Goal: Information Seeking & Learning: Understand process/instructions

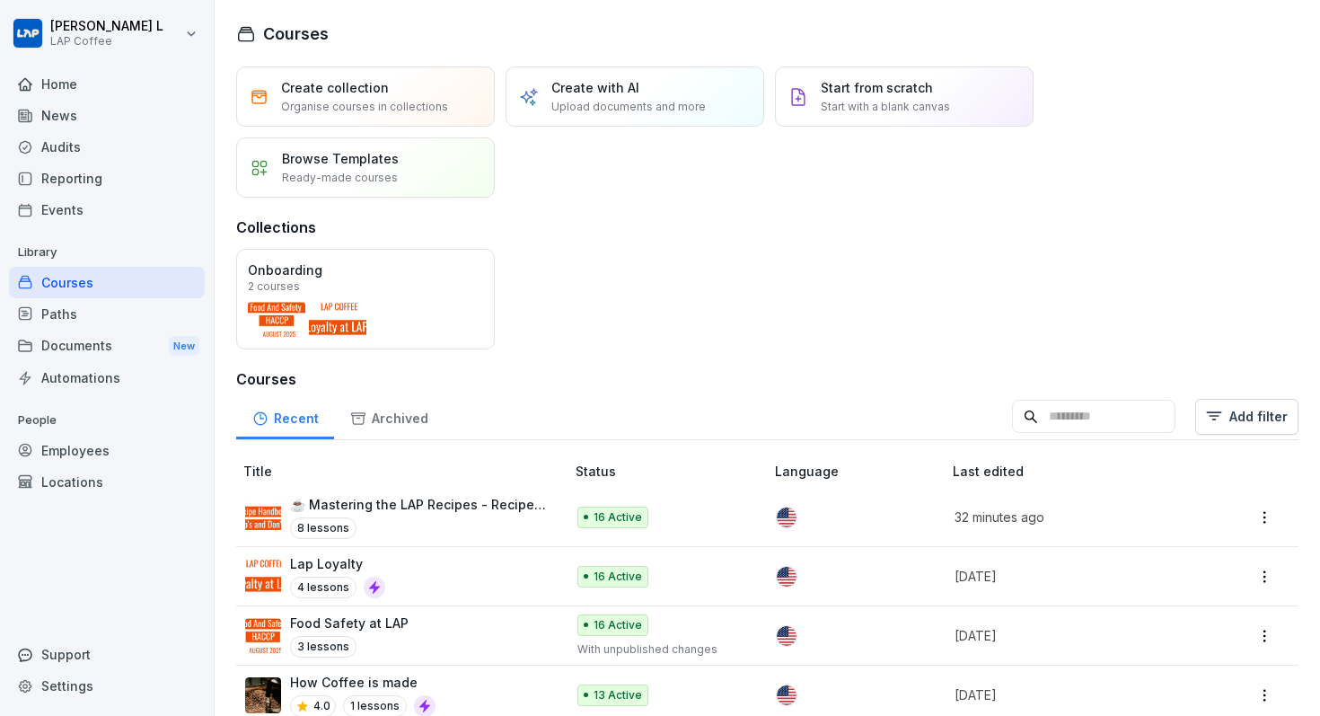
click at [119, 87] on div "Home" at bounding box center [107, 83] width 196 height 31
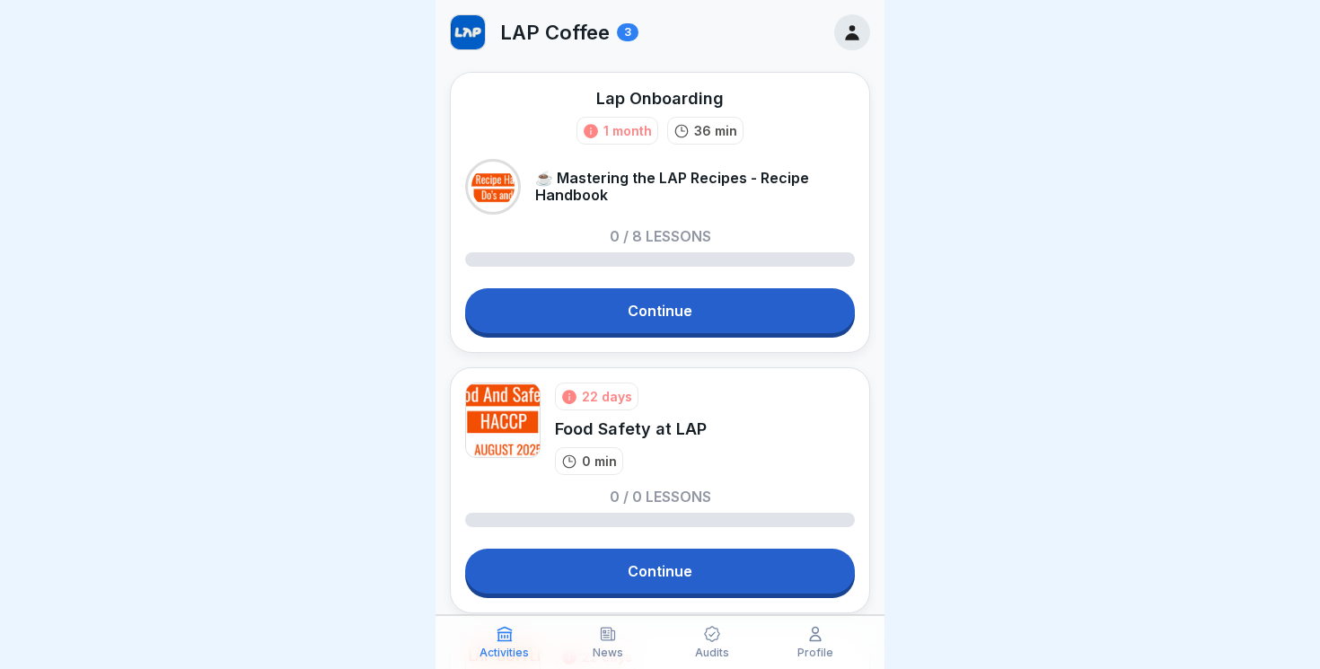
click at [753, 301] on link "Continue" at bounding box center [660, 310] width 390 height 45
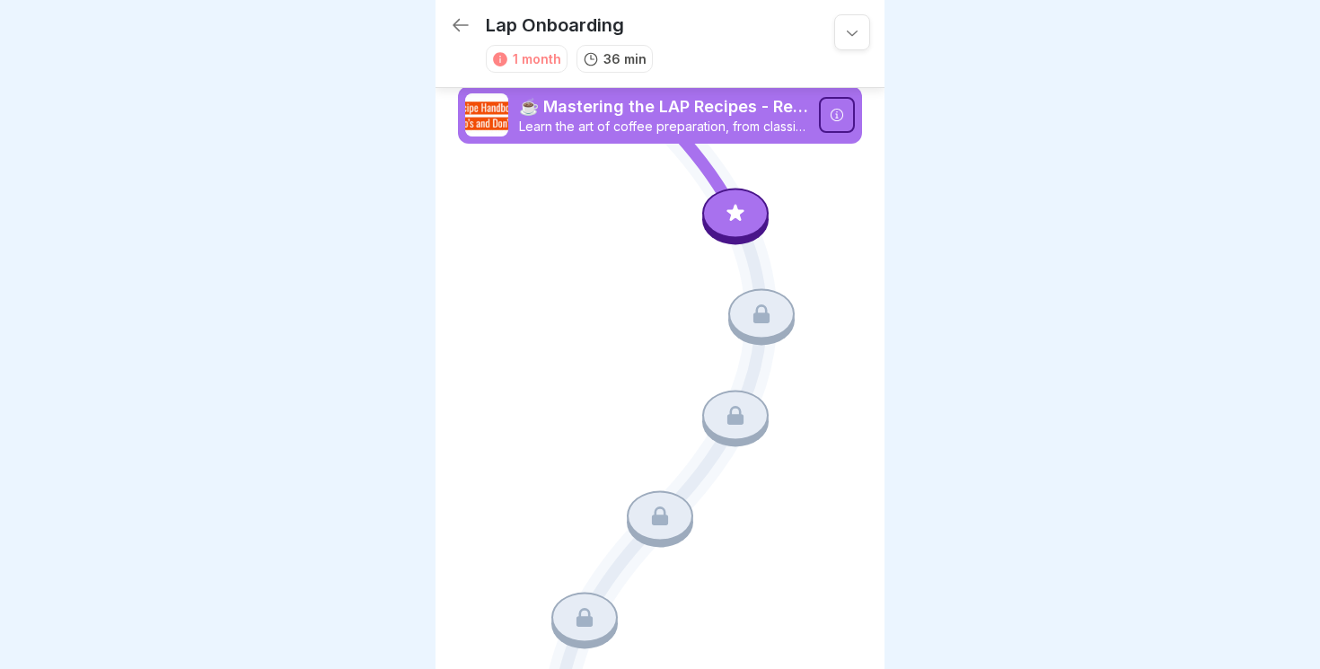
click at [734, 226] on div at bounding box center [735, 213] width 66 height 50
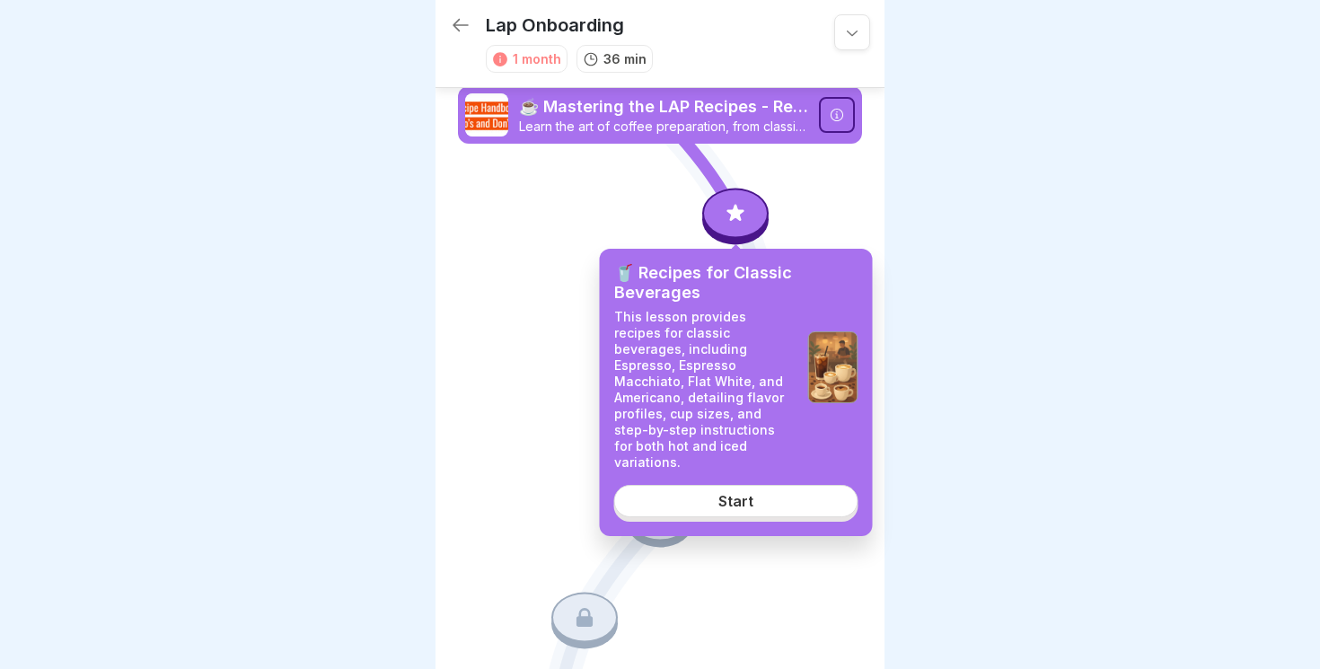
click at [726, 493] on div "Start" at bounding box center [735, 501] width 35 height 16
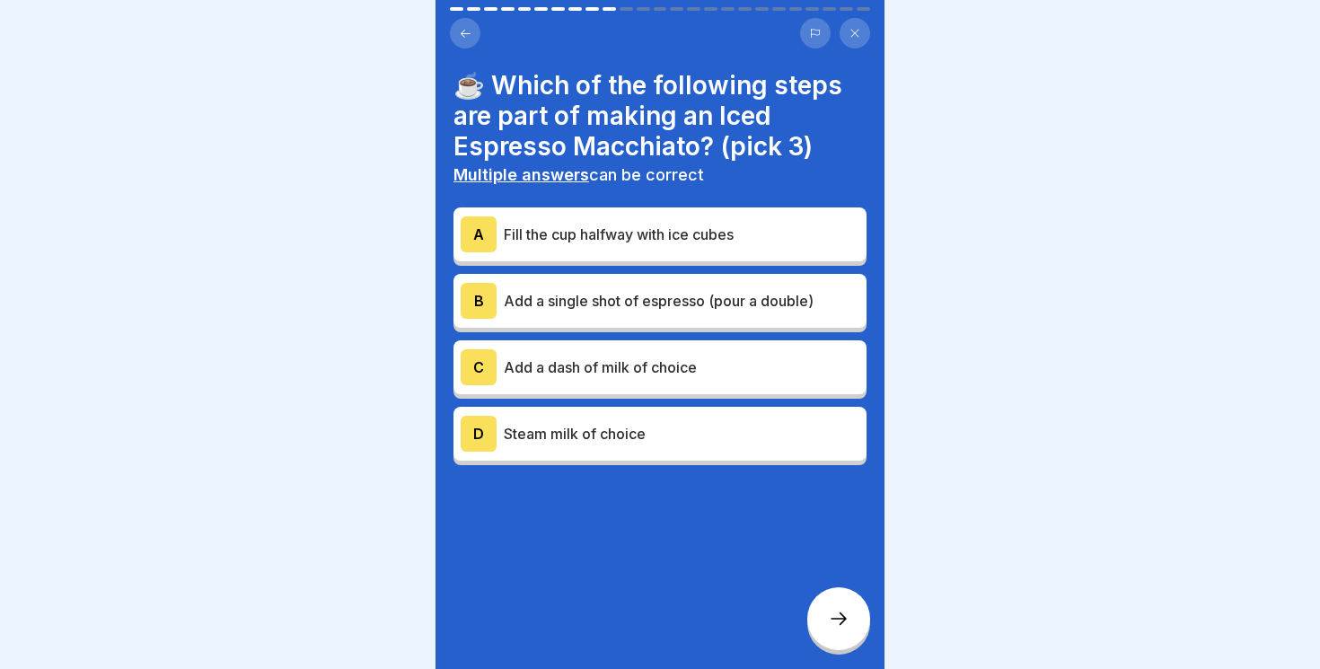
click at [455, 28] on button at bounding box center [465, 33] width 31 height 31
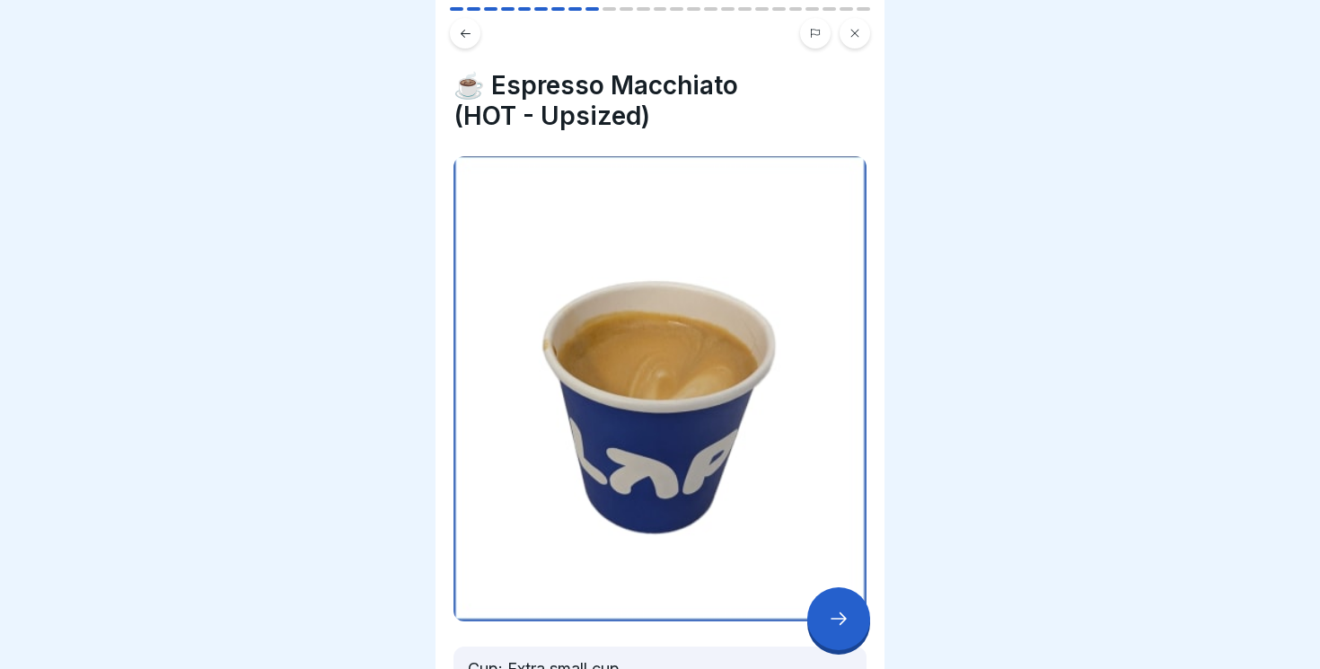
click at [455, 28] on button at bounding box center [465, 33] width 31 height 31
